Goal: Task Accomplishment & Management: Manage account settings

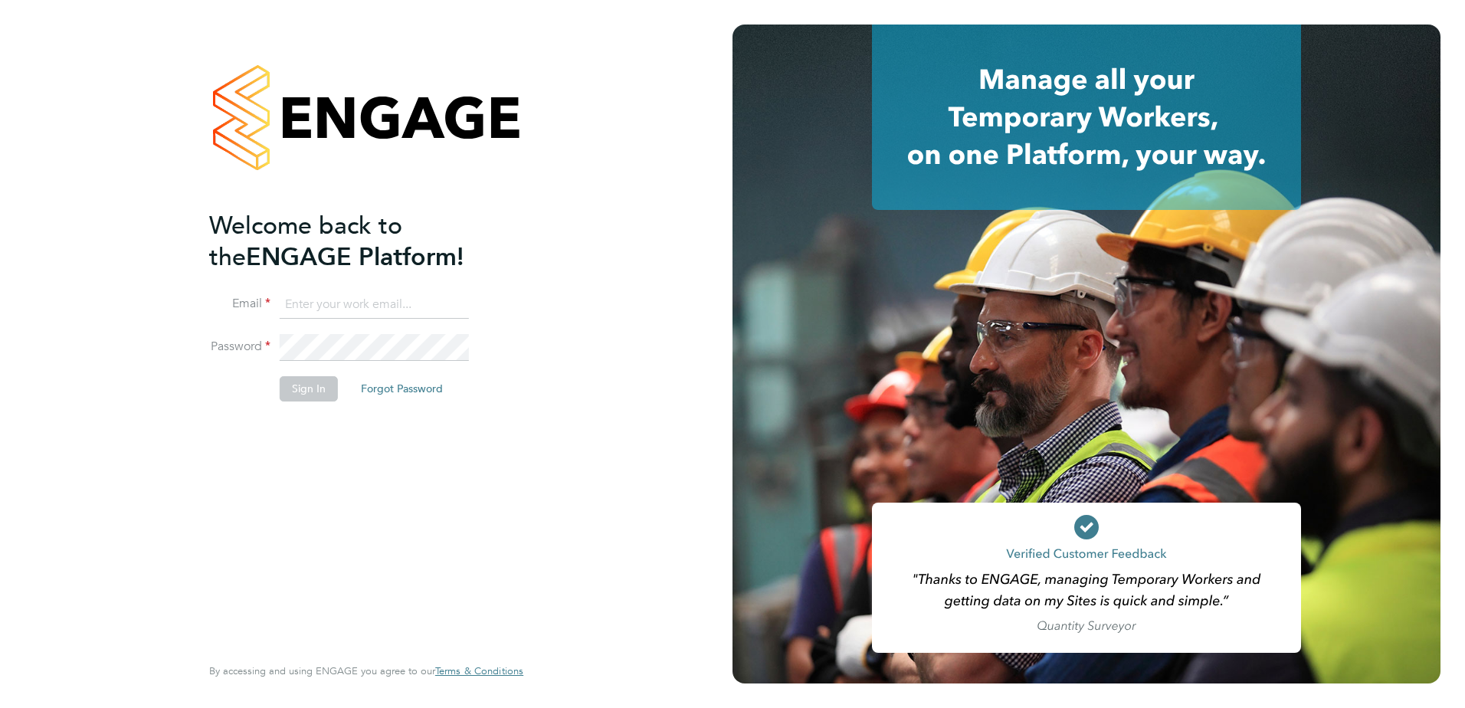
type input "carl.hart@apleona.com"
click at [293, 381] on button "Sign In" at bounding box center [309, 388] width 58 height 25
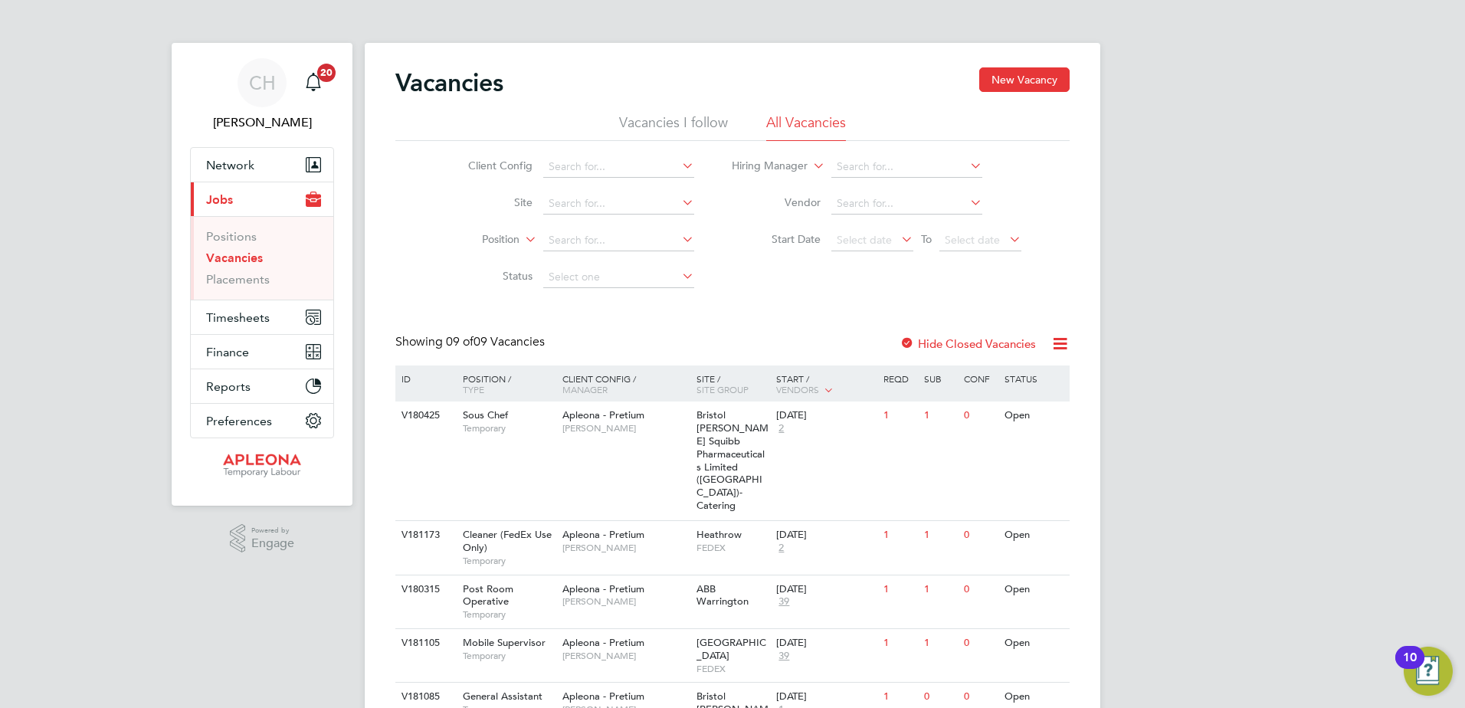
click at [644, 117] on li "Vacancies I follow" at bounding box center [673, 127] width 109 height 28
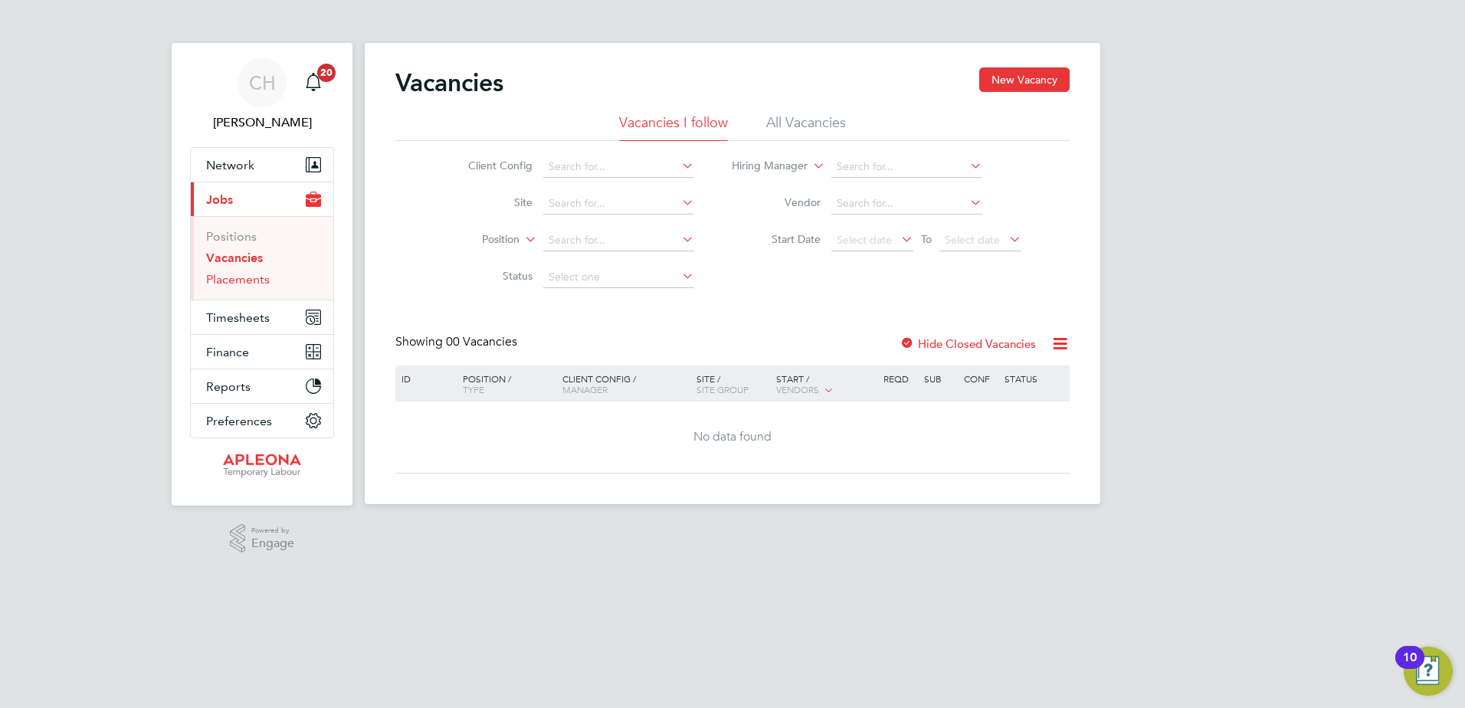
click at [245, 275] on link "Placements" at bounding box center [238, 279] width 64 height 15
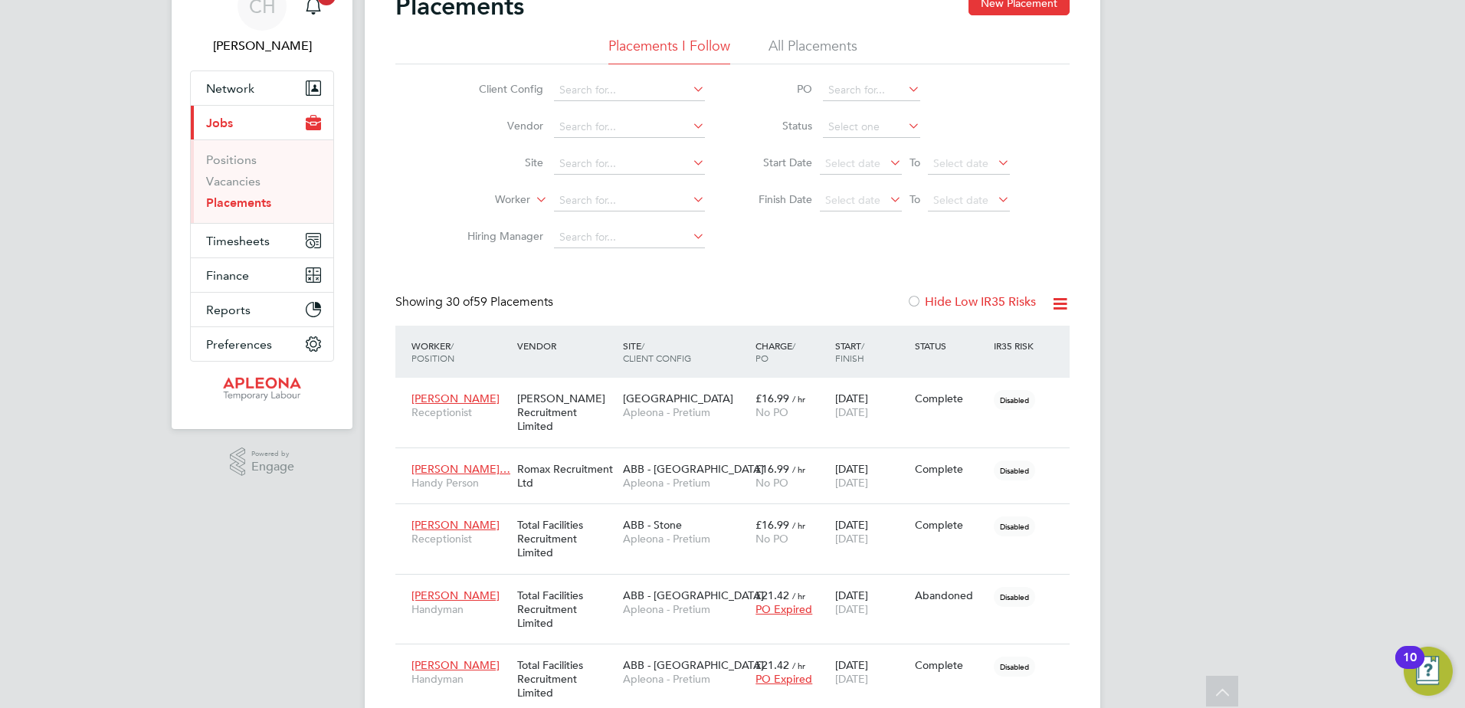
click at [842, 342] on div "Start / Finish" at bounding box center [871, 352] width 80 height 40
click at [850, 351] on div "Start / Finish" at bounding box center [871, 352] width 80 height 40
click at [851, 349] on div "Start / Finish" at bounding box center [871, 352] width 80 height 40
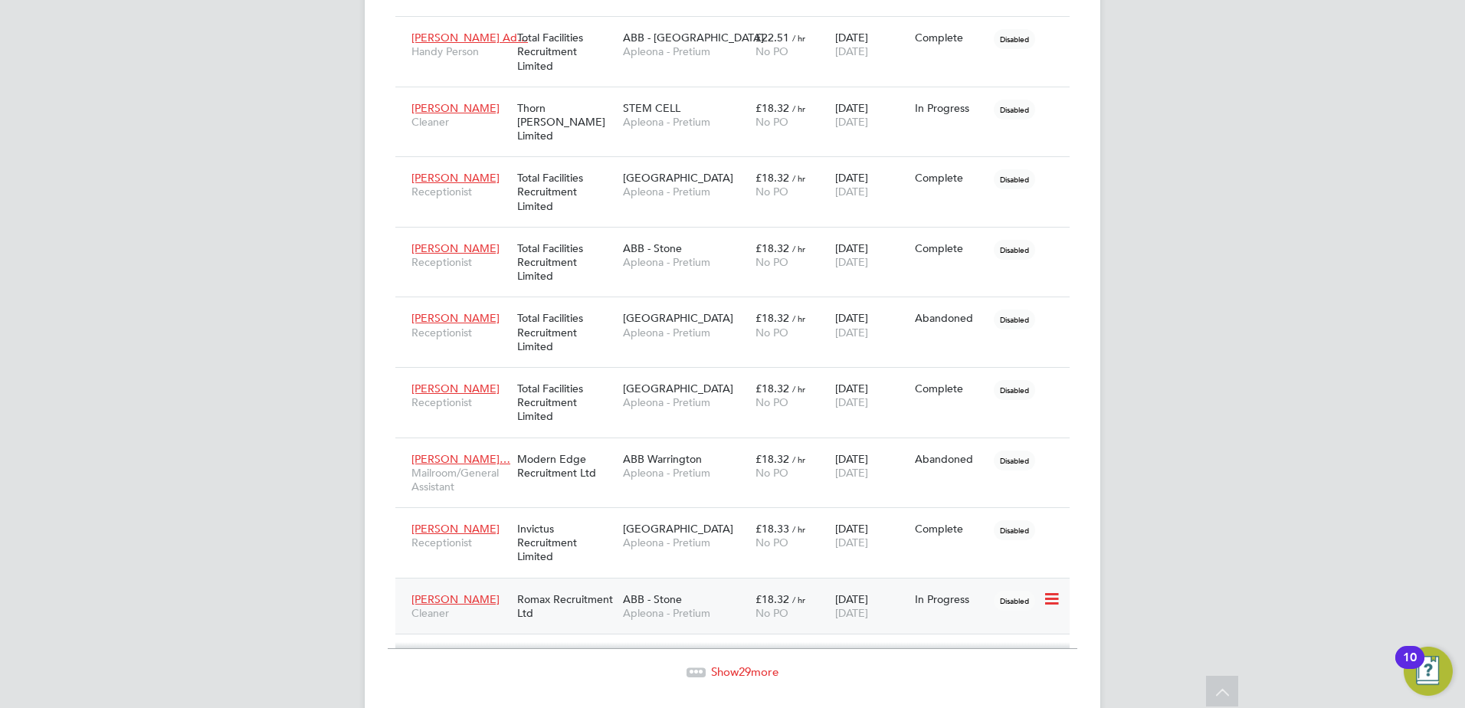
click at [433, 592] on span "[PERSON_NAME]" at bounding box center [455, 599] width 88 height 14
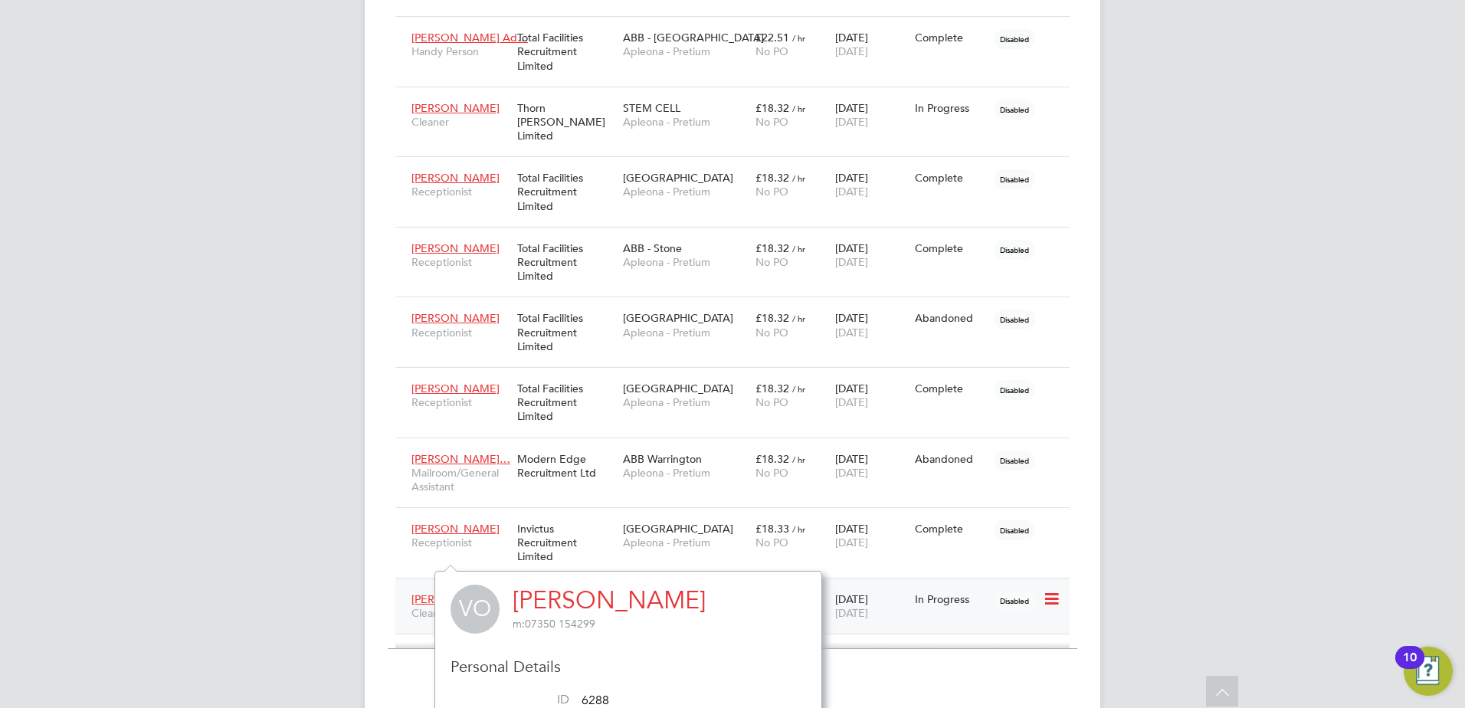
click at [1039, 592] on div "Disabled" at bounding box center [1016, 599] width 45 height 14
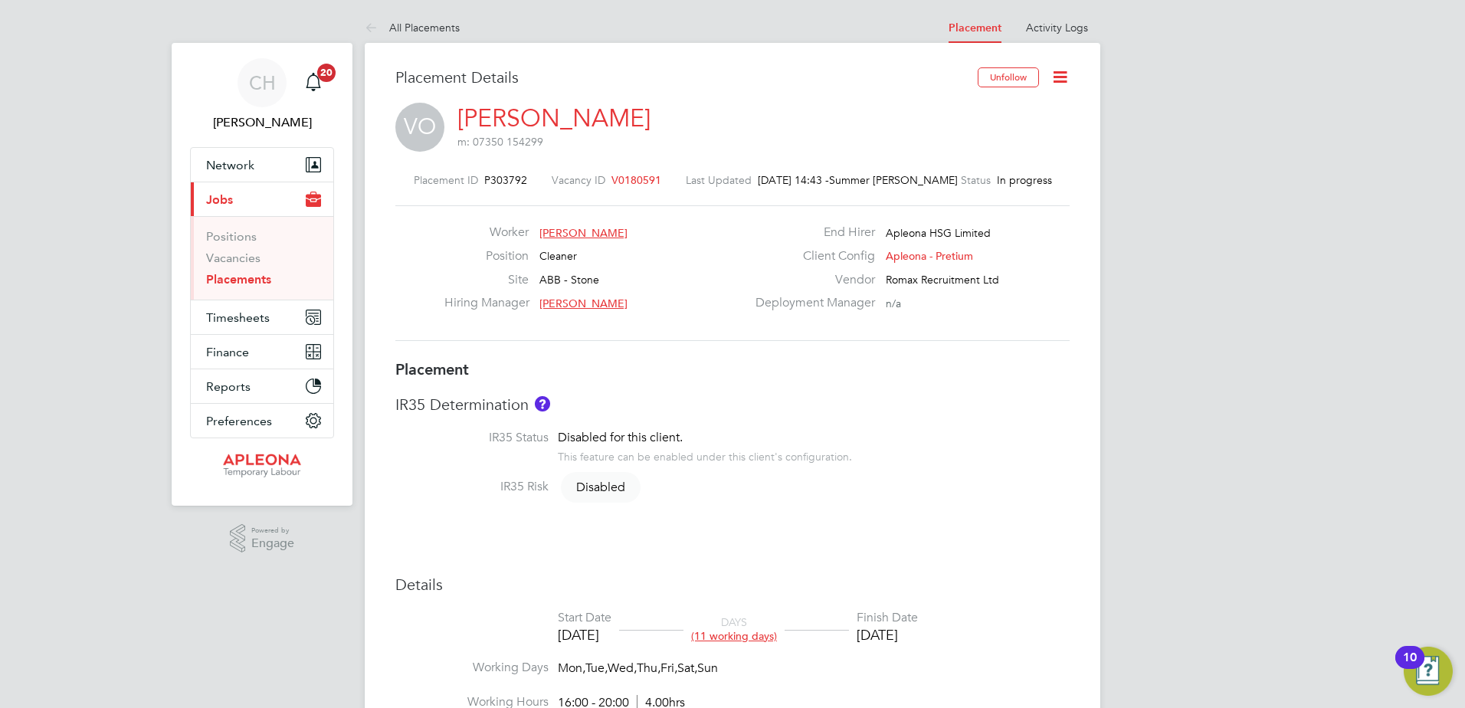
click at [1063, 84] on icon at bounding box center [1059, 76] width 19 height 19
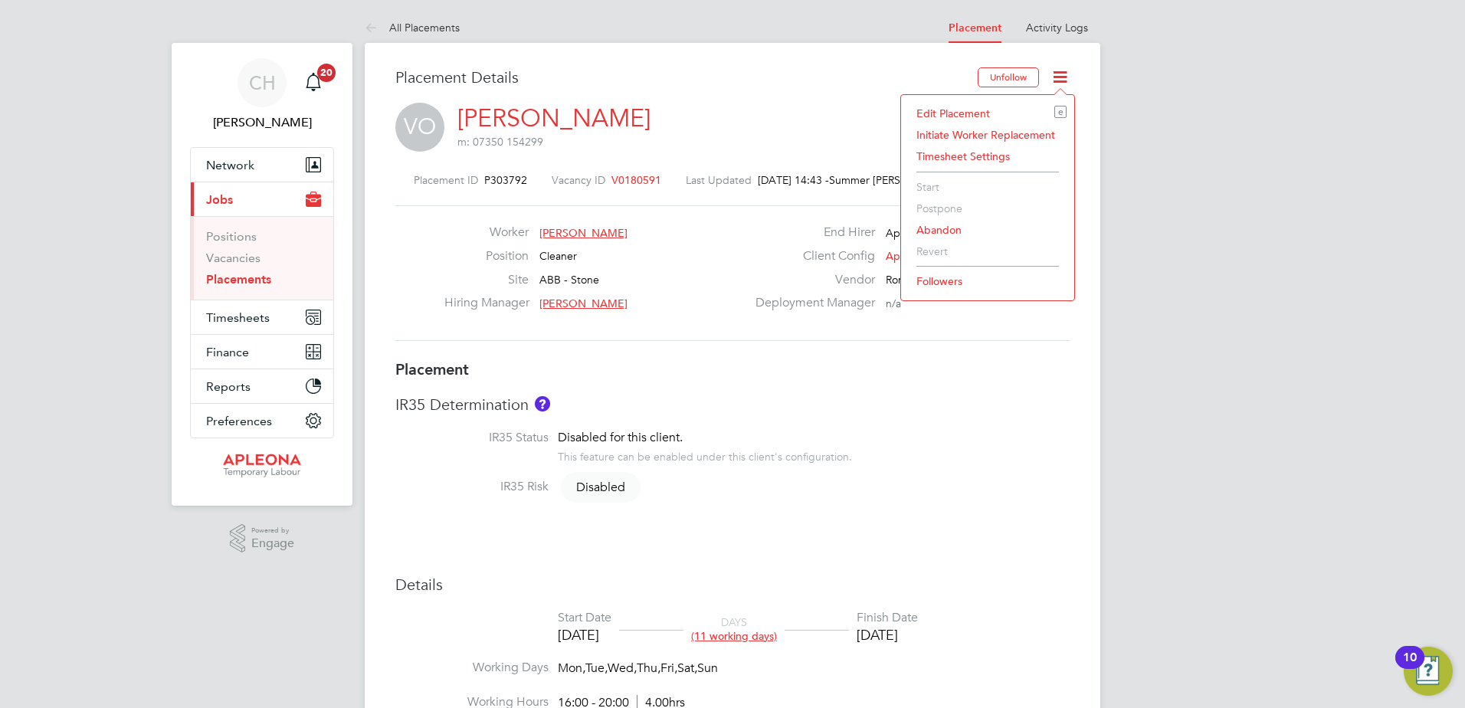
click at [961, 113] on li "Edit Placement e" at bounding box center [988, 113] width 158 height 21
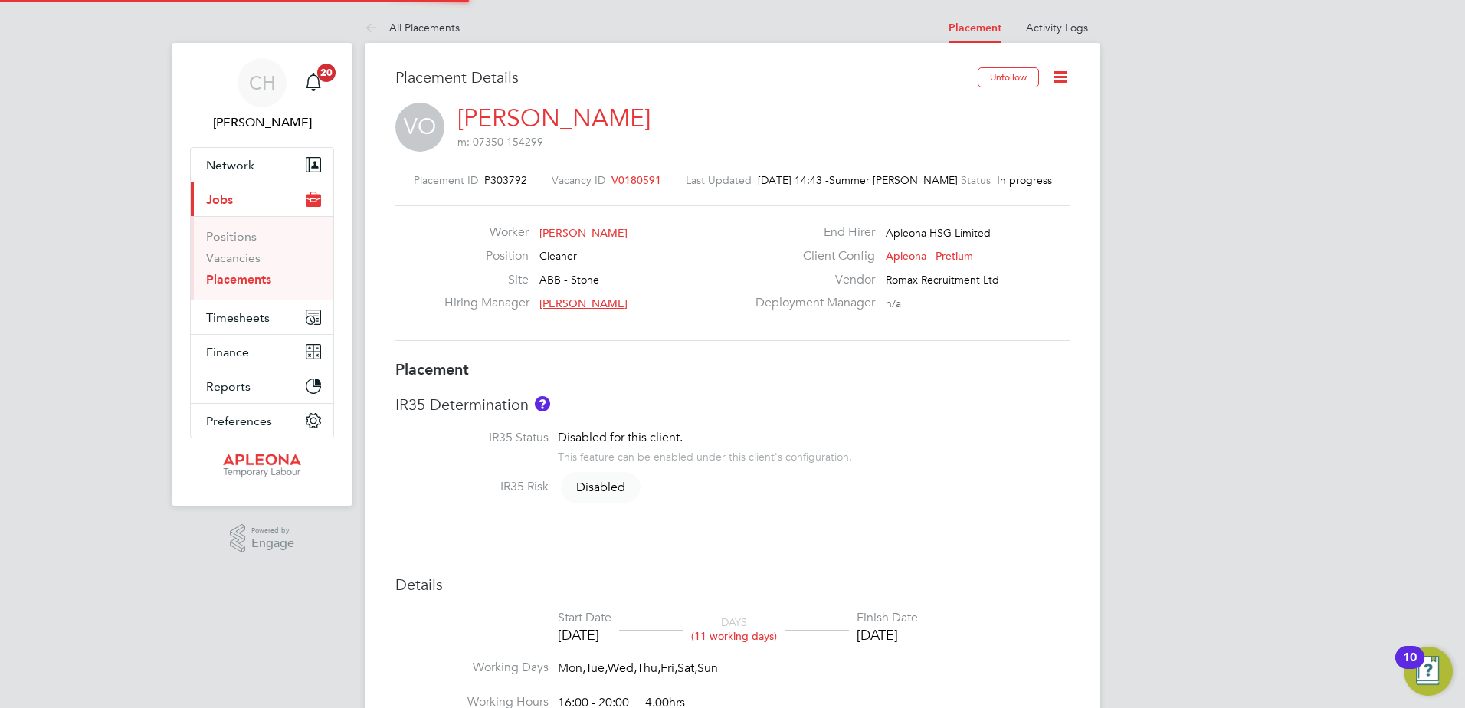
type input "[PERSON_NAME]"
type input "[DATE]"
type input "16:00"
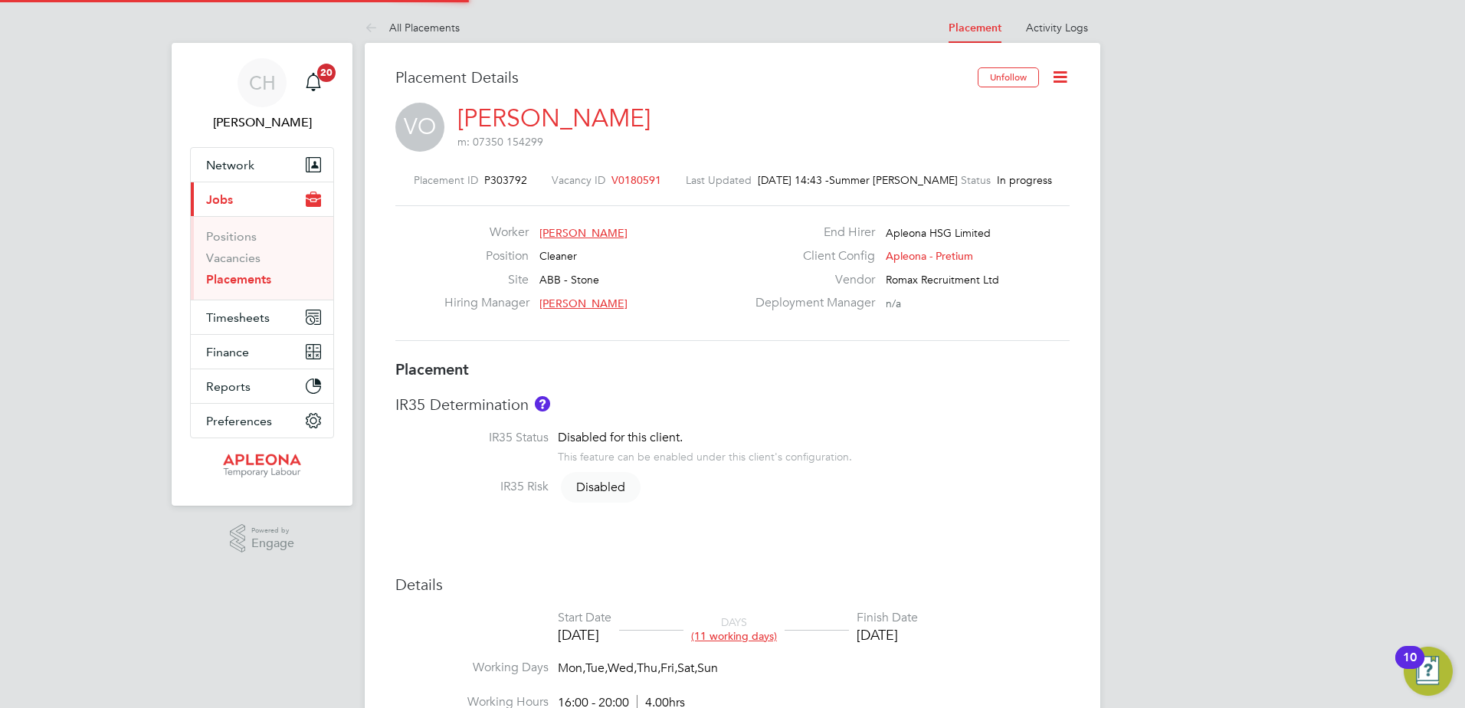
type input "20:00"
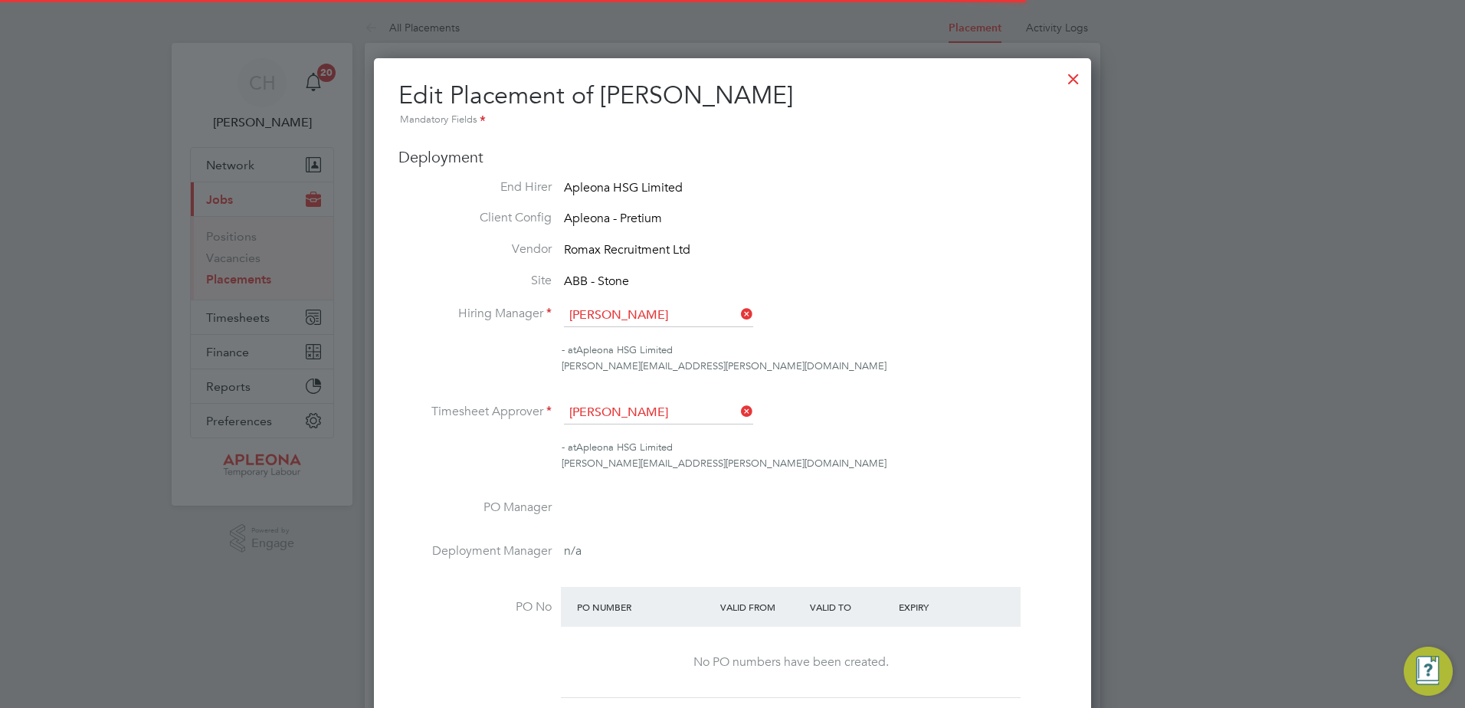
scroll to position [8, 8]
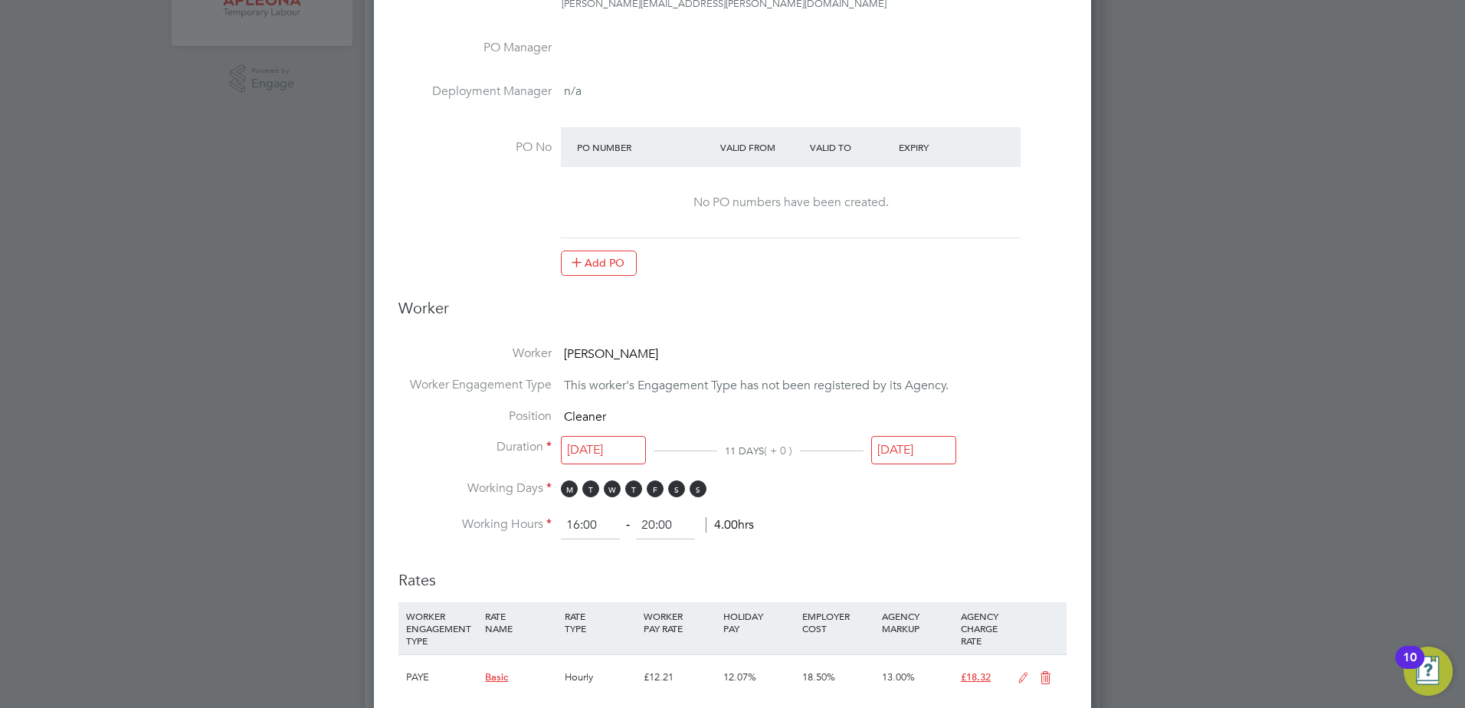
click at [892, 450] on input "[DATE]" at bounding box center [913, 450] width 85 height 28
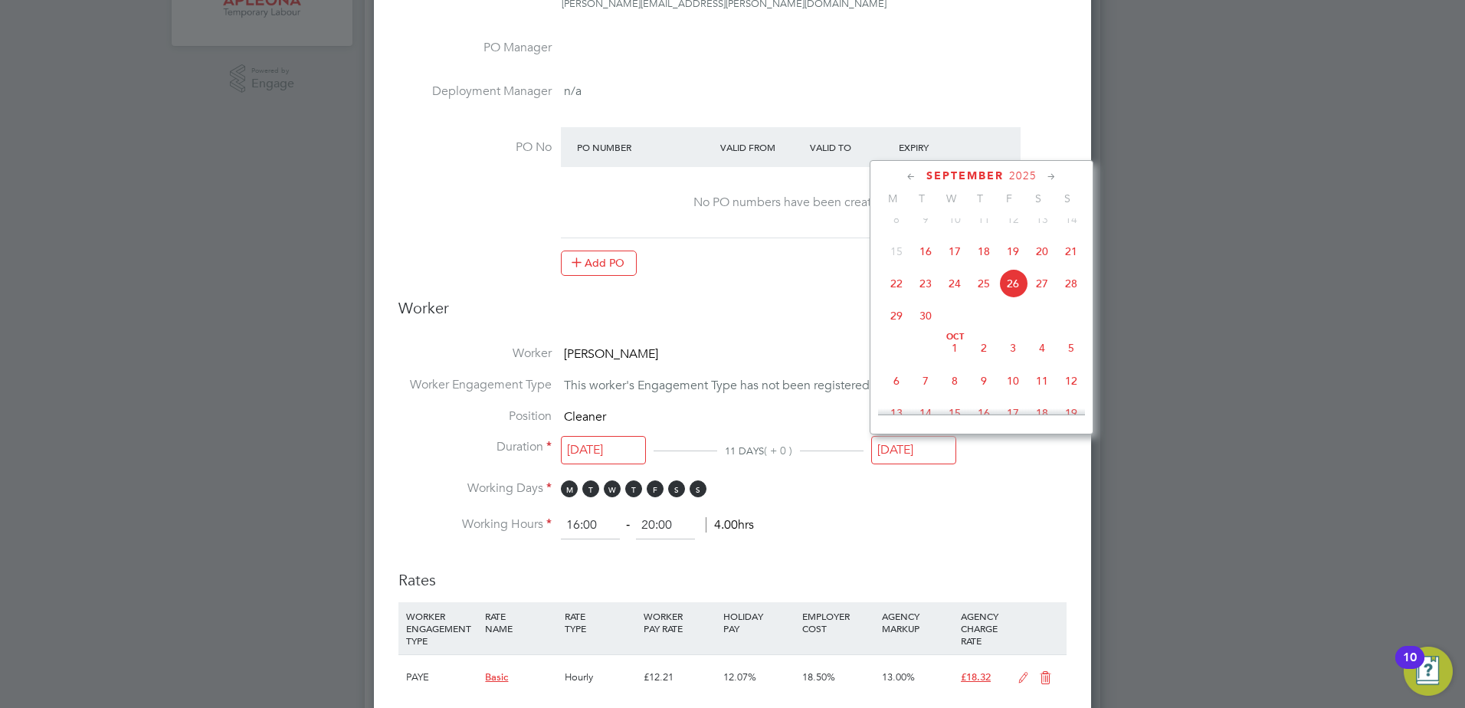
click at [1010, 395] on span "10" at bounding box center [1012, 380] width 29 height 29
type input "10 Oct 2025"
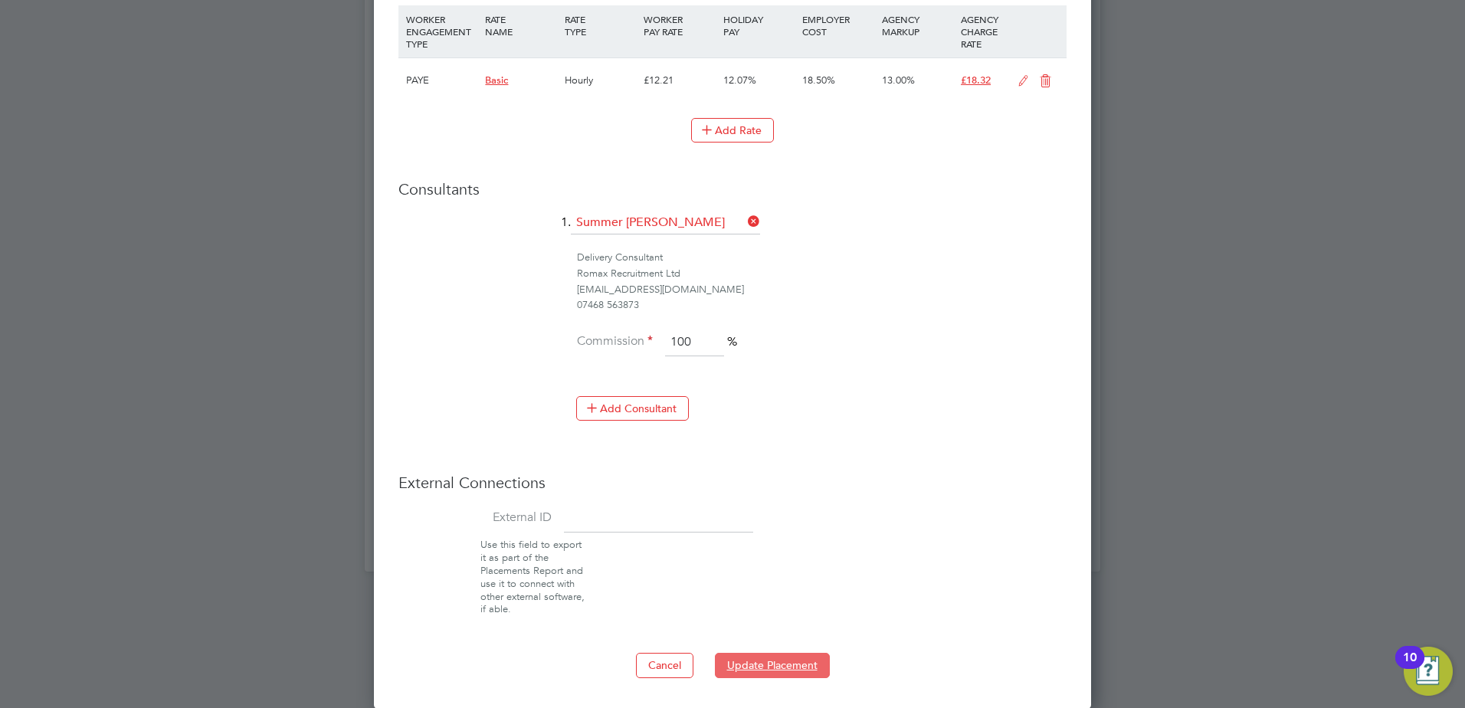
click at [742, 669] on button "Update Placement" at bounding box center [772, 665] width 115 height 25
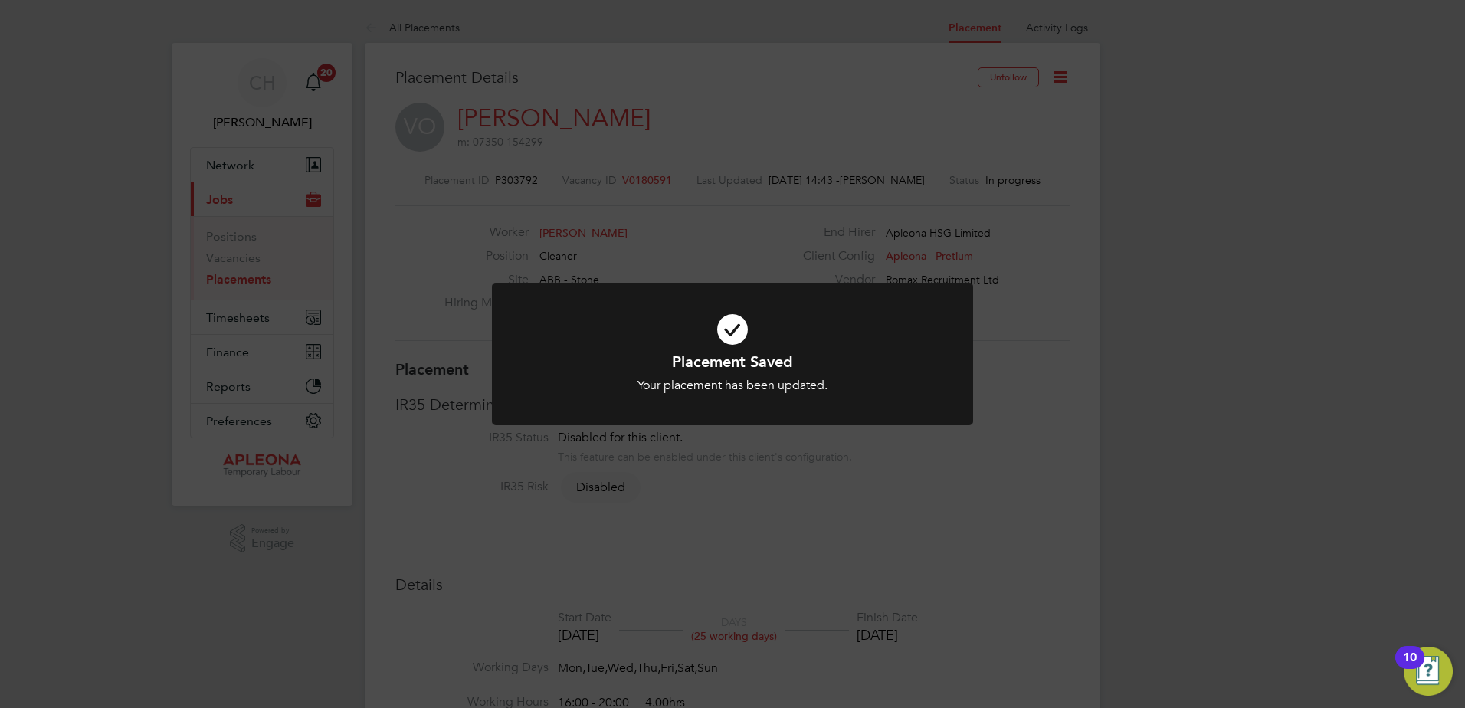
click at [914, 505] on div "Placement Saved Your placement has been updated. Cancel Okay" at bounding box center [732, 354] width 1465 height 708
